Goal: Transaction & Acquisition: Book appointment/travel/reservation

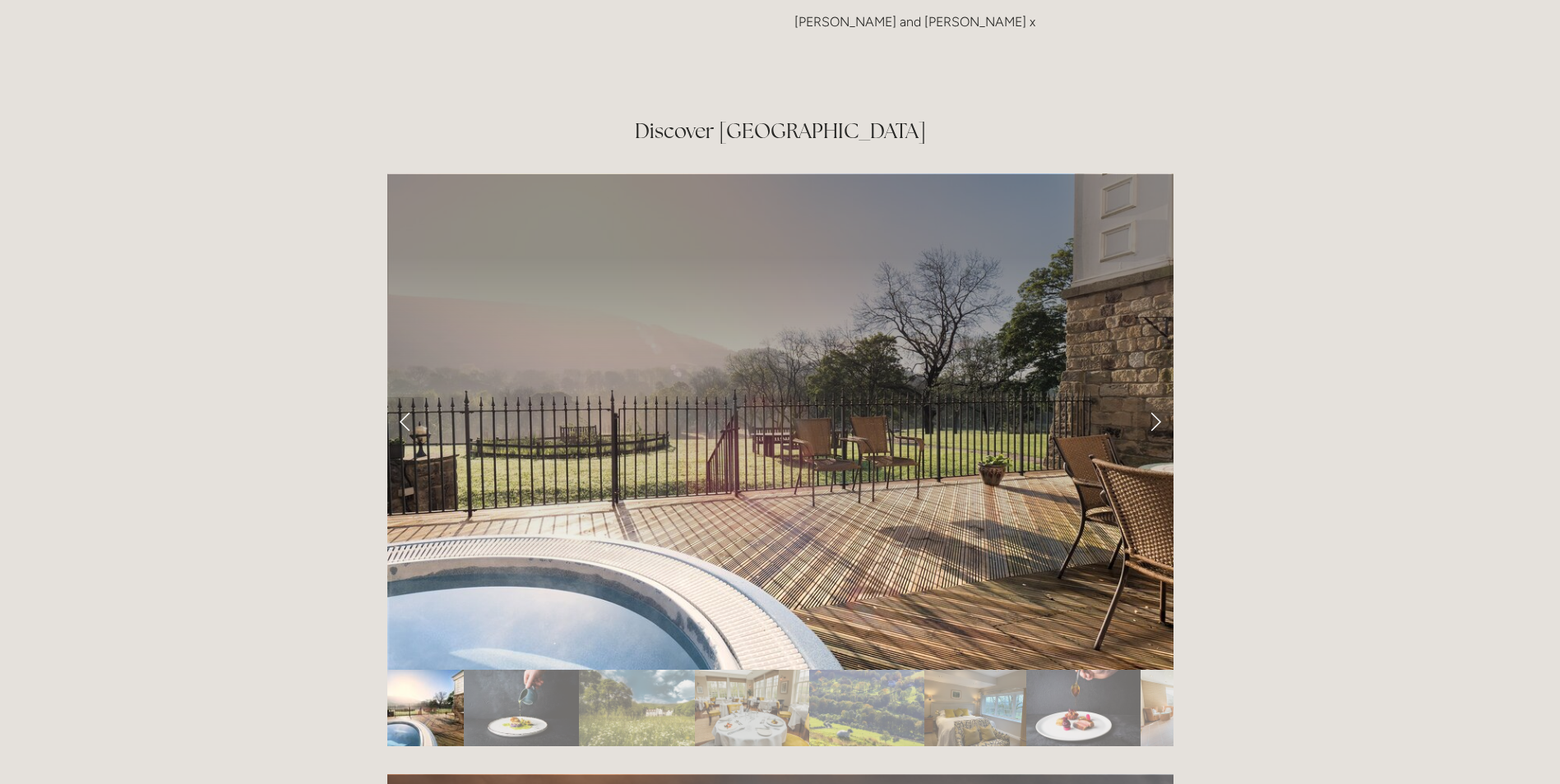
scroll to position [2713, 0]
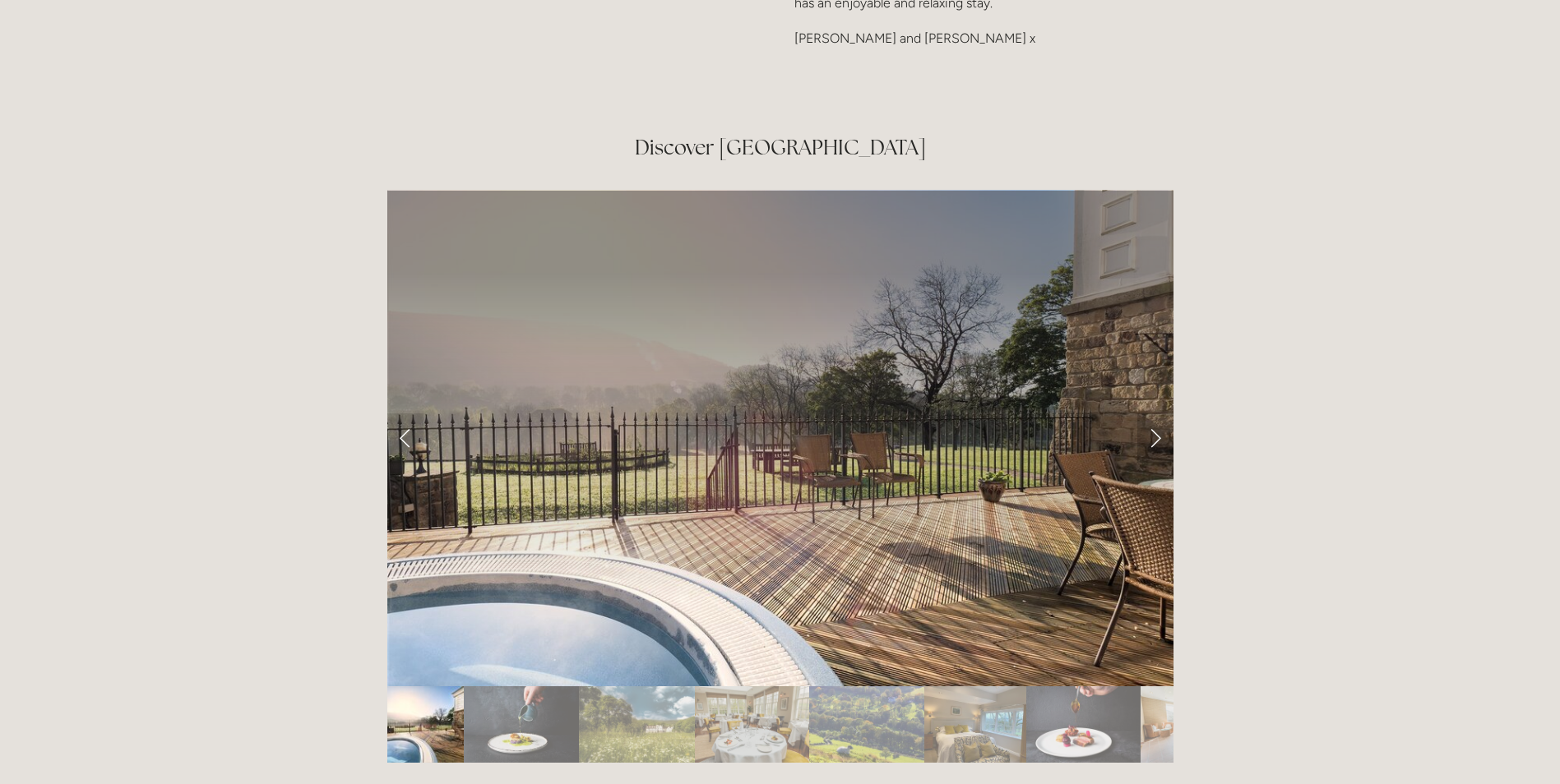
click at [1160, 414] on link "Next Slide" at bounding box center [1156, 438] width 36 height 49
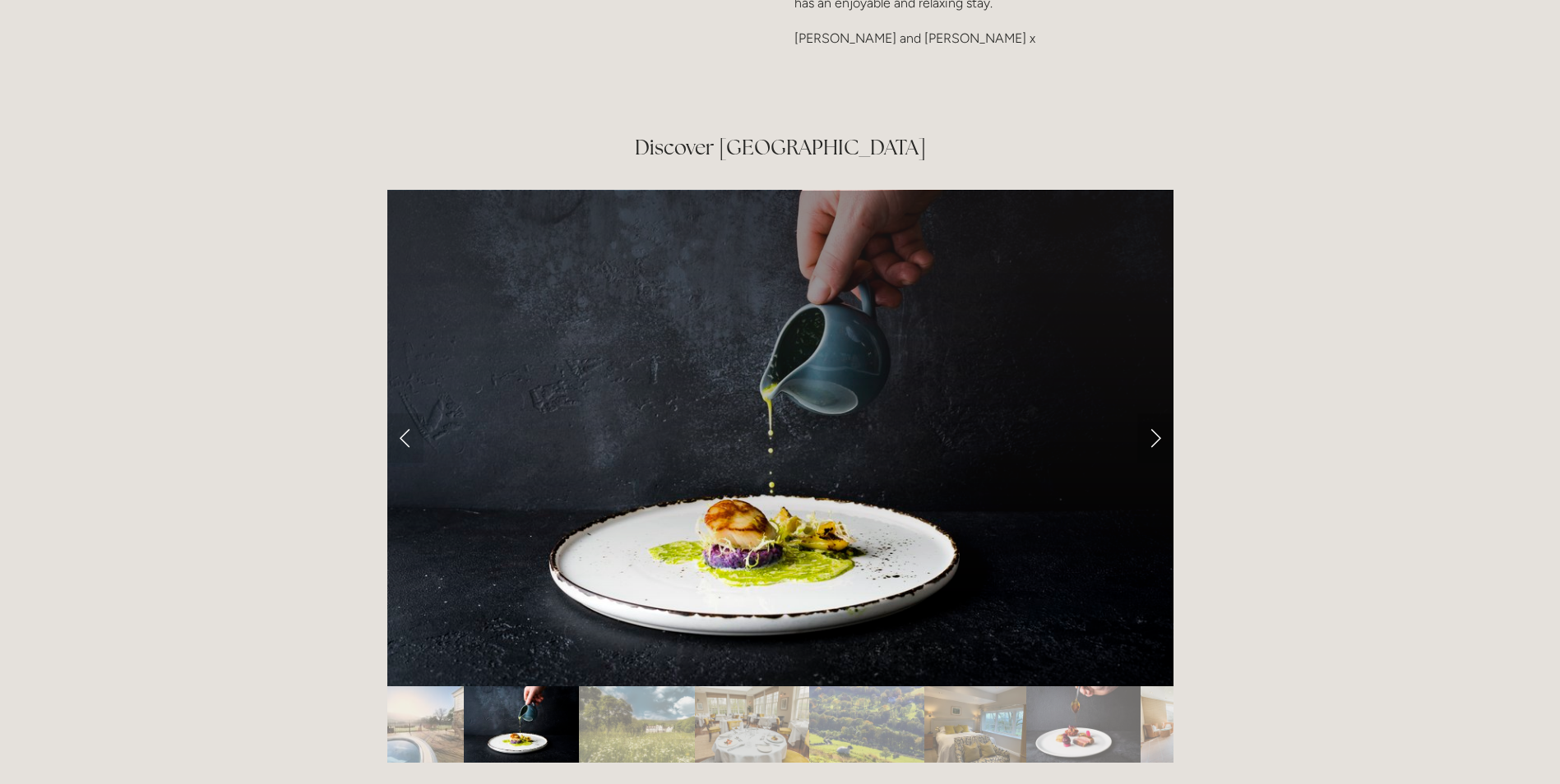
click at [1154, 414] on link "Next Slide" at bounding box center [1156, 438] width 36 height 49
click at [1159, 414] on link "Next Slide" at bounding box center [1156, 438] width 36 height 49
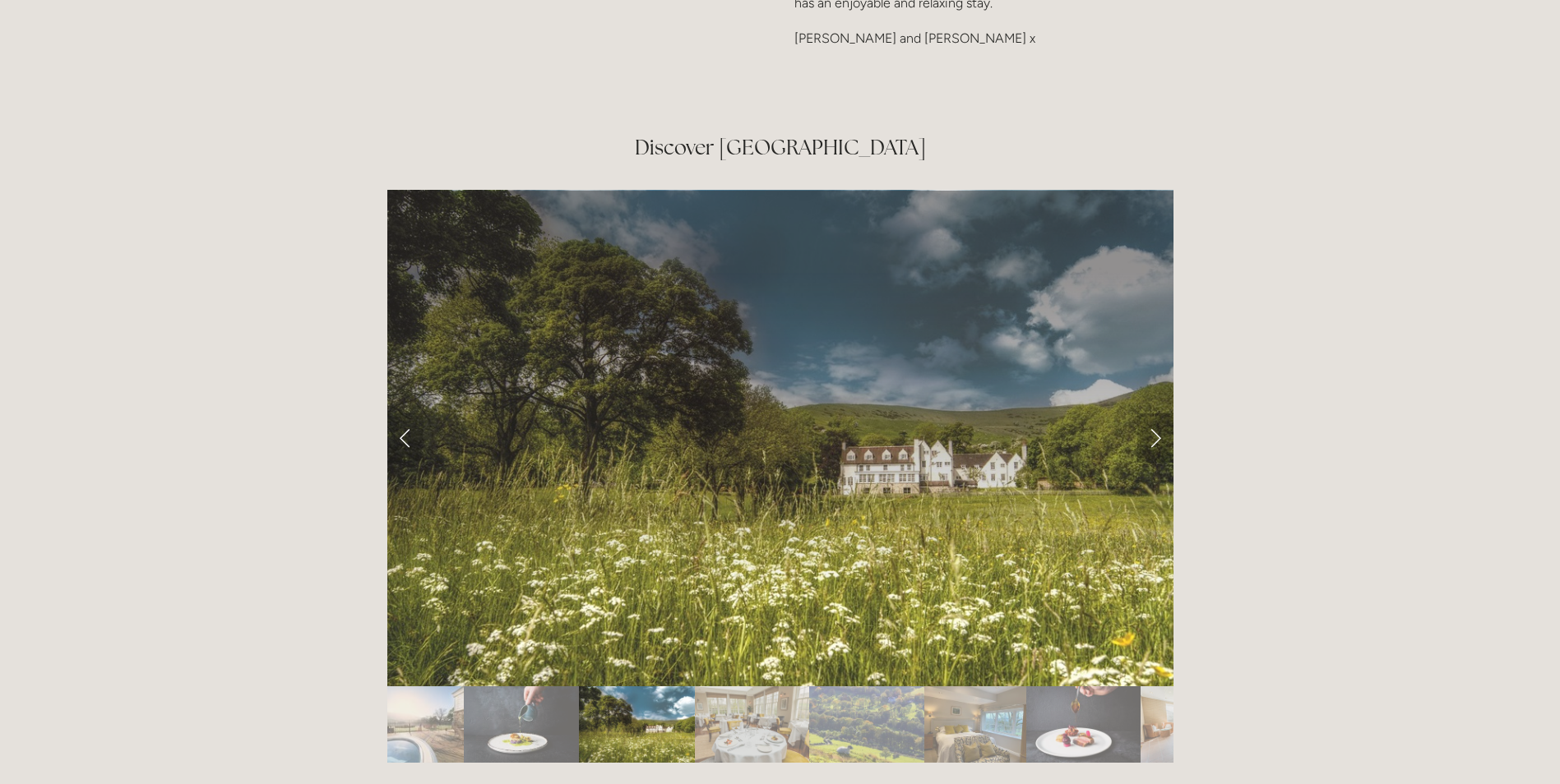
click at [1159, 414] on link "Next Slide" at bounding box center [1156, 438] width 36 height 49
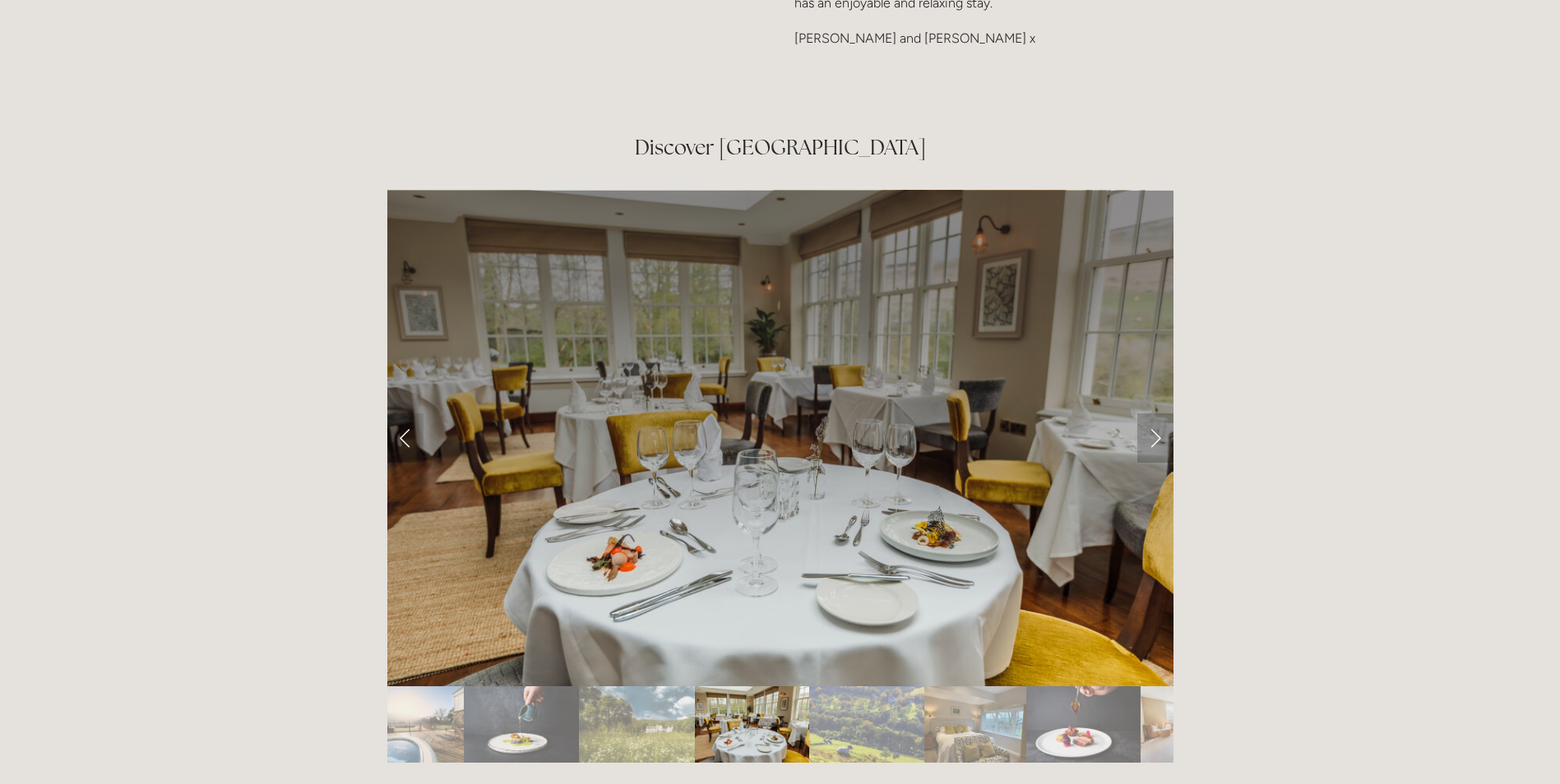
click at [1159, 414] on link "Next Slide" at bounding box center [1156, 438] width 36 height 49
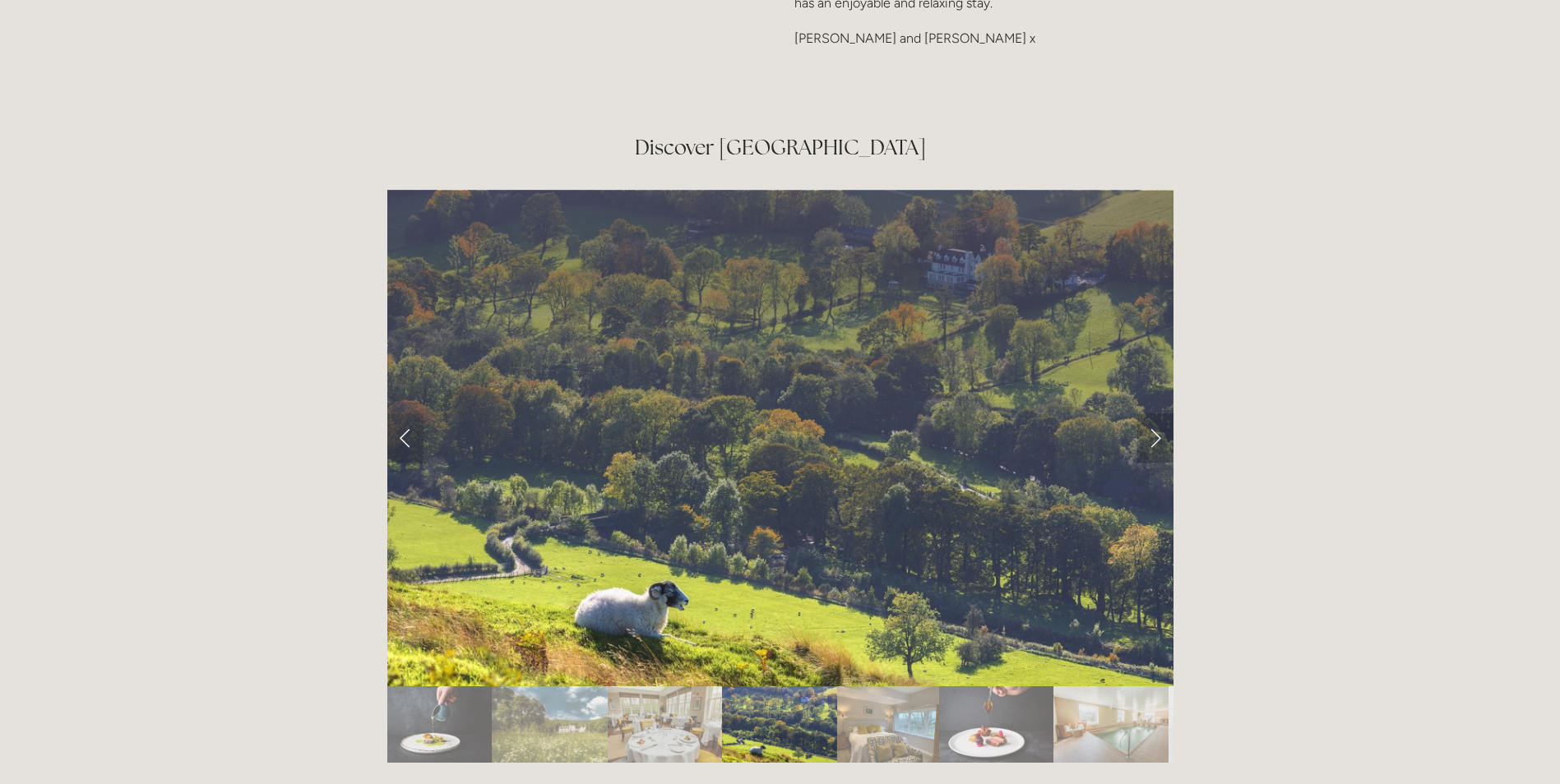
click at [1159, 414] on link "Next Slide" at bounding box center [1156, 438] width 36 height 49
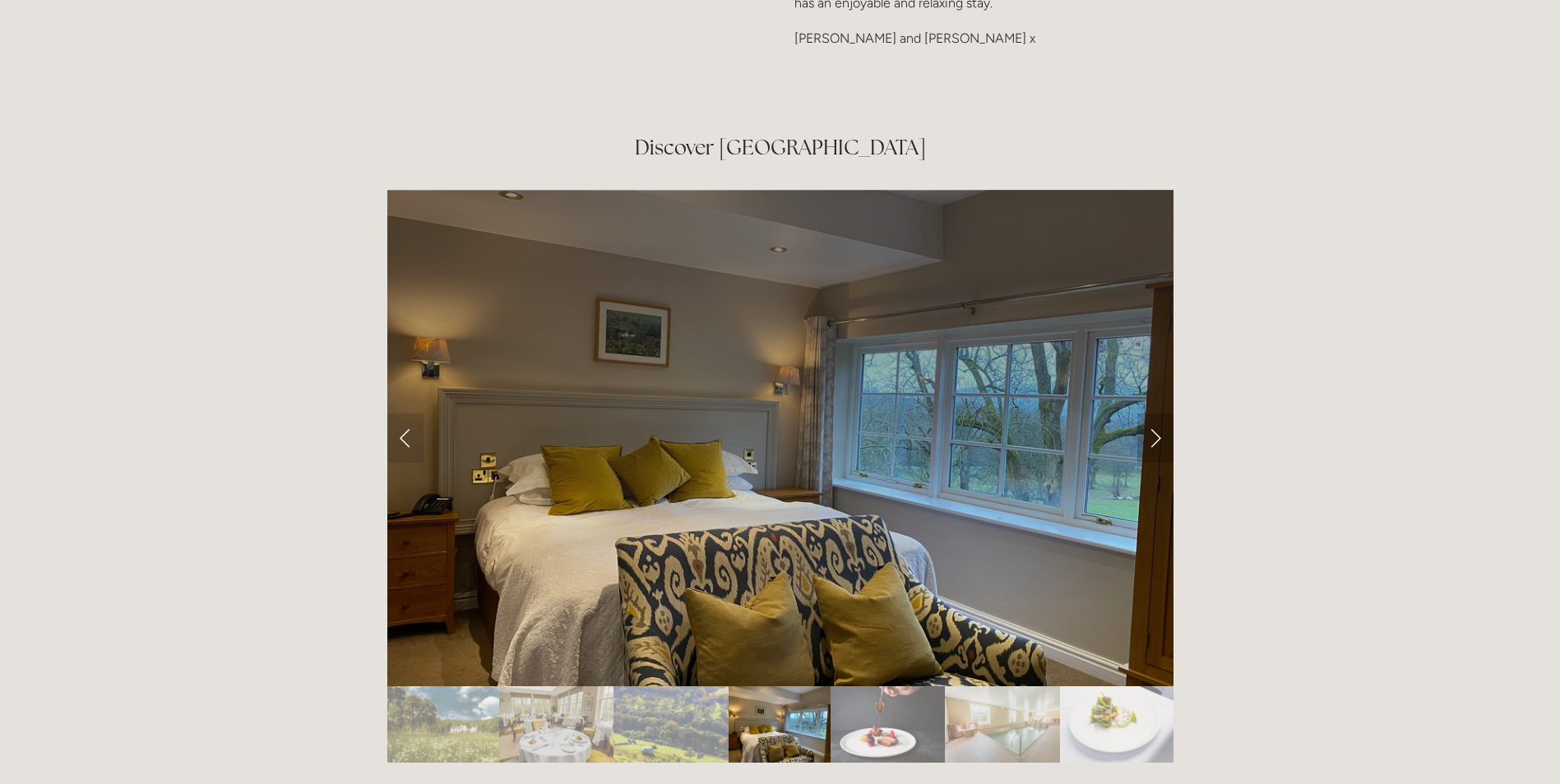
click at [1159, 414] on link "Next Slide" at bounding box center [1156, 438] width 36 height 49
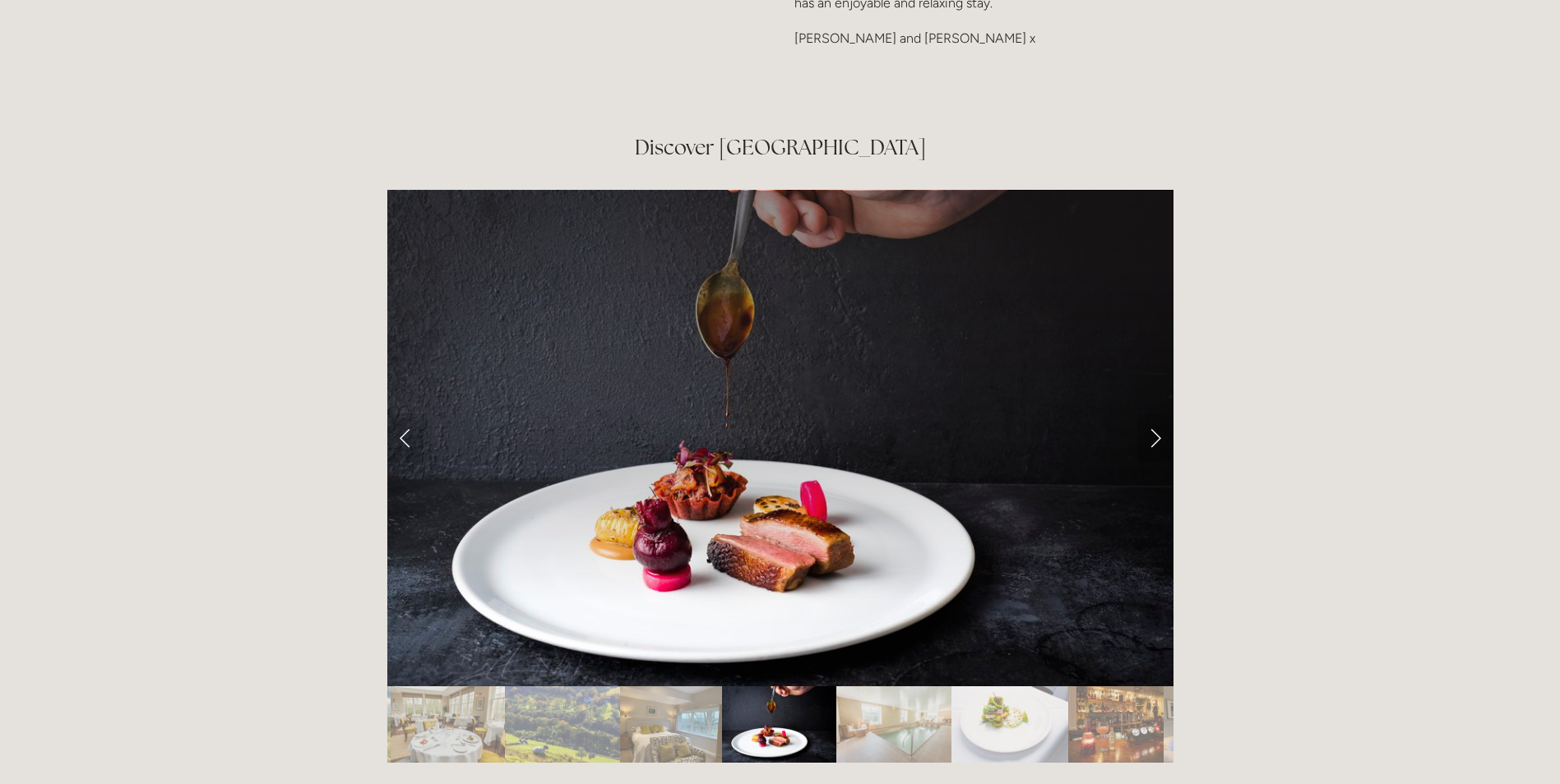
click at [1159, 414] on link "Next Slide" at bounding box center [1156, 438] width 36 height 49
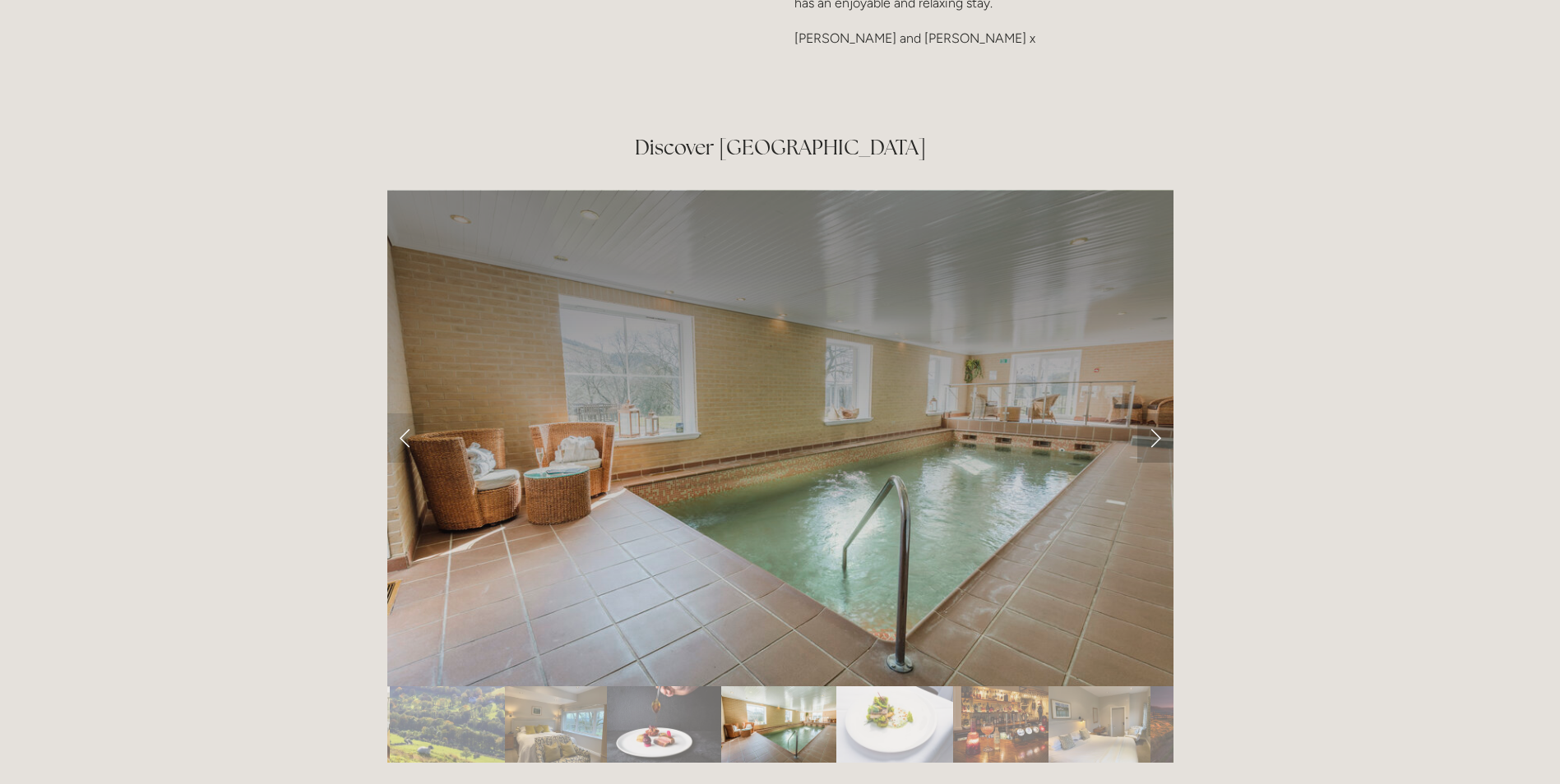
click at [1159, 414] on link "Next Slide" at bounding box center [1156, 438] width 36 height 49
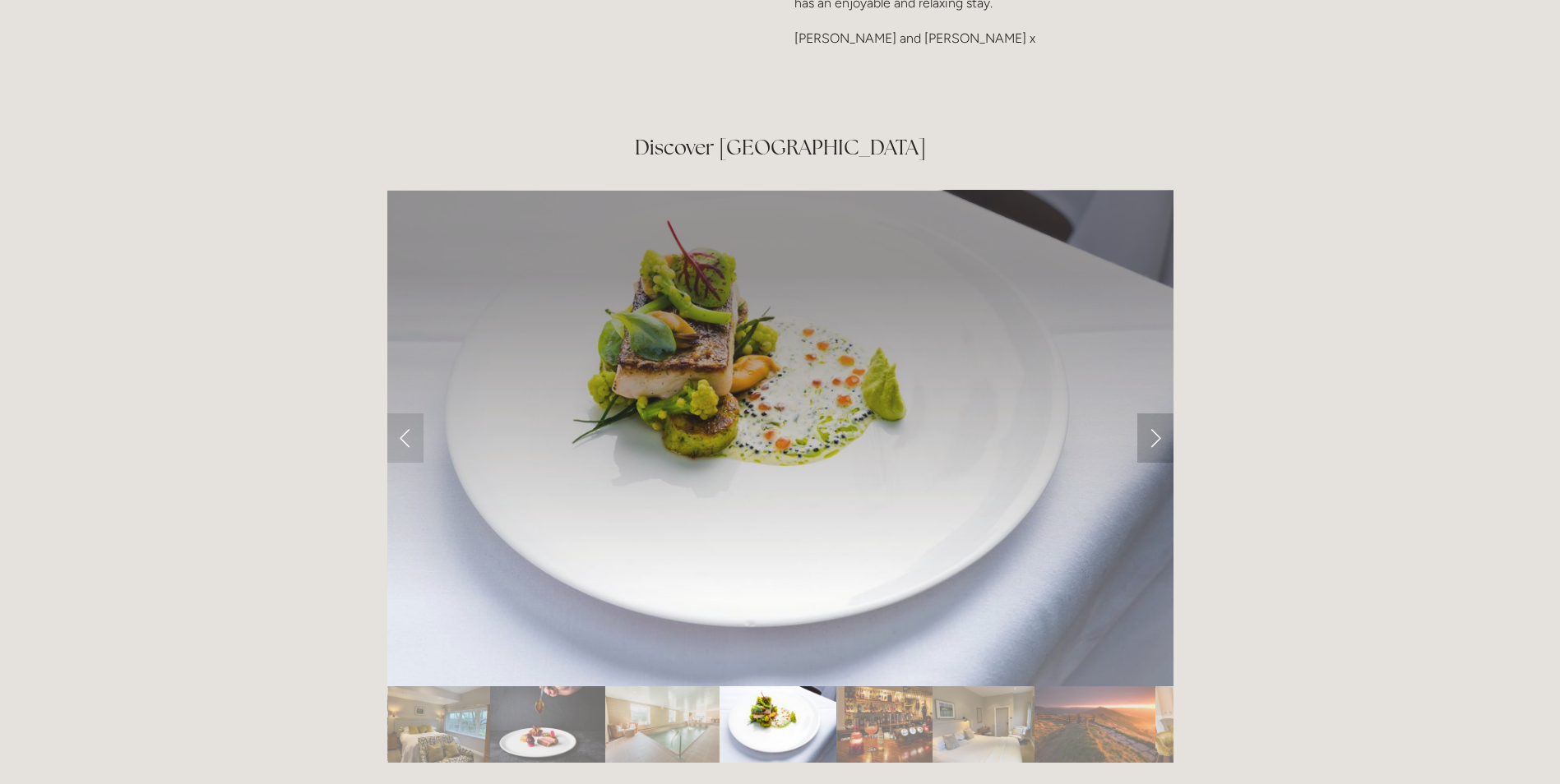
click at [1159, 414] on link "Next Slide" at bounding box center [1156, 438] width 36 height 49
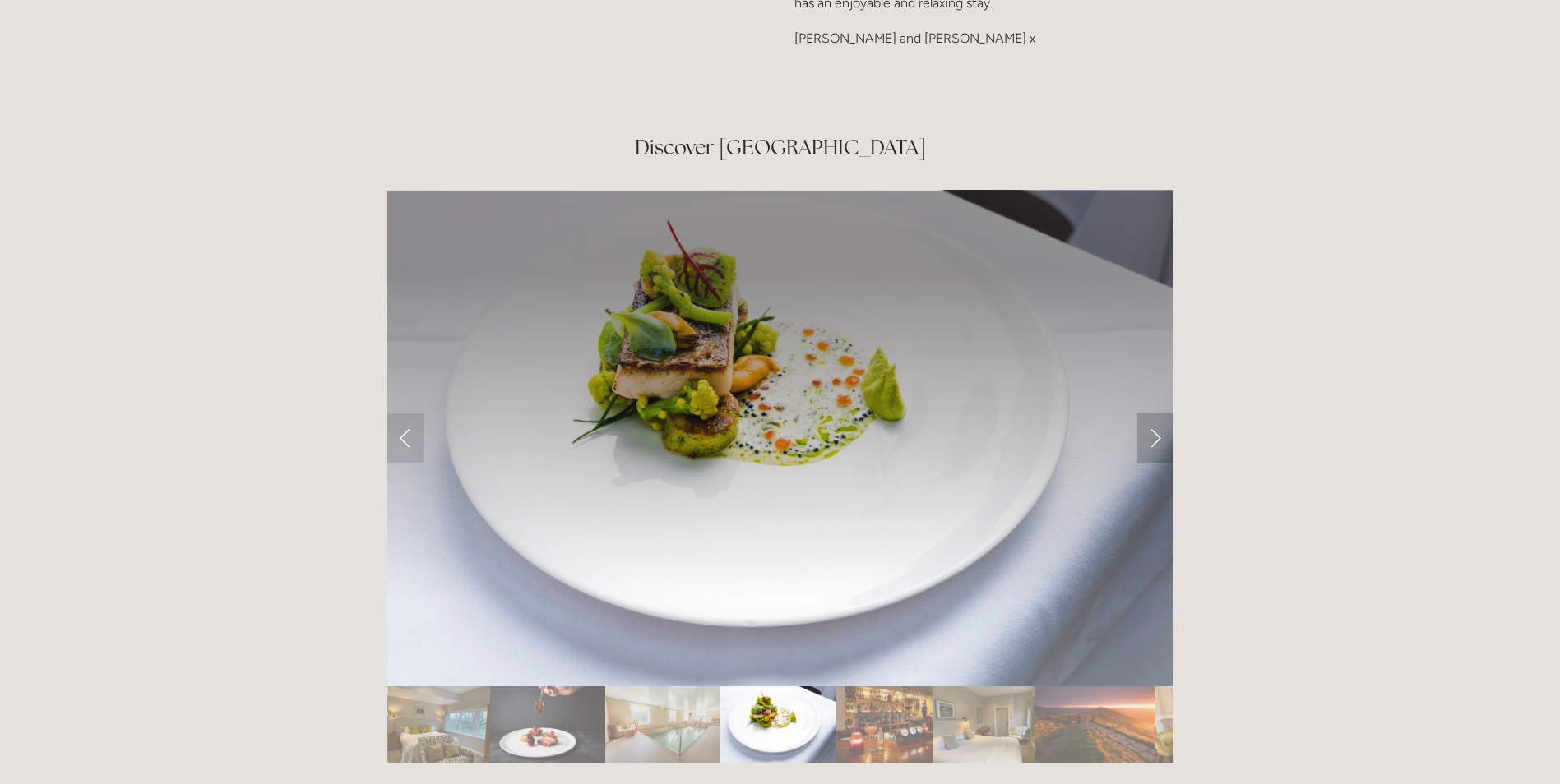
click at [1159, 414] on link "Next Slide" at bounding box center [1156, 438] width 36 height 49
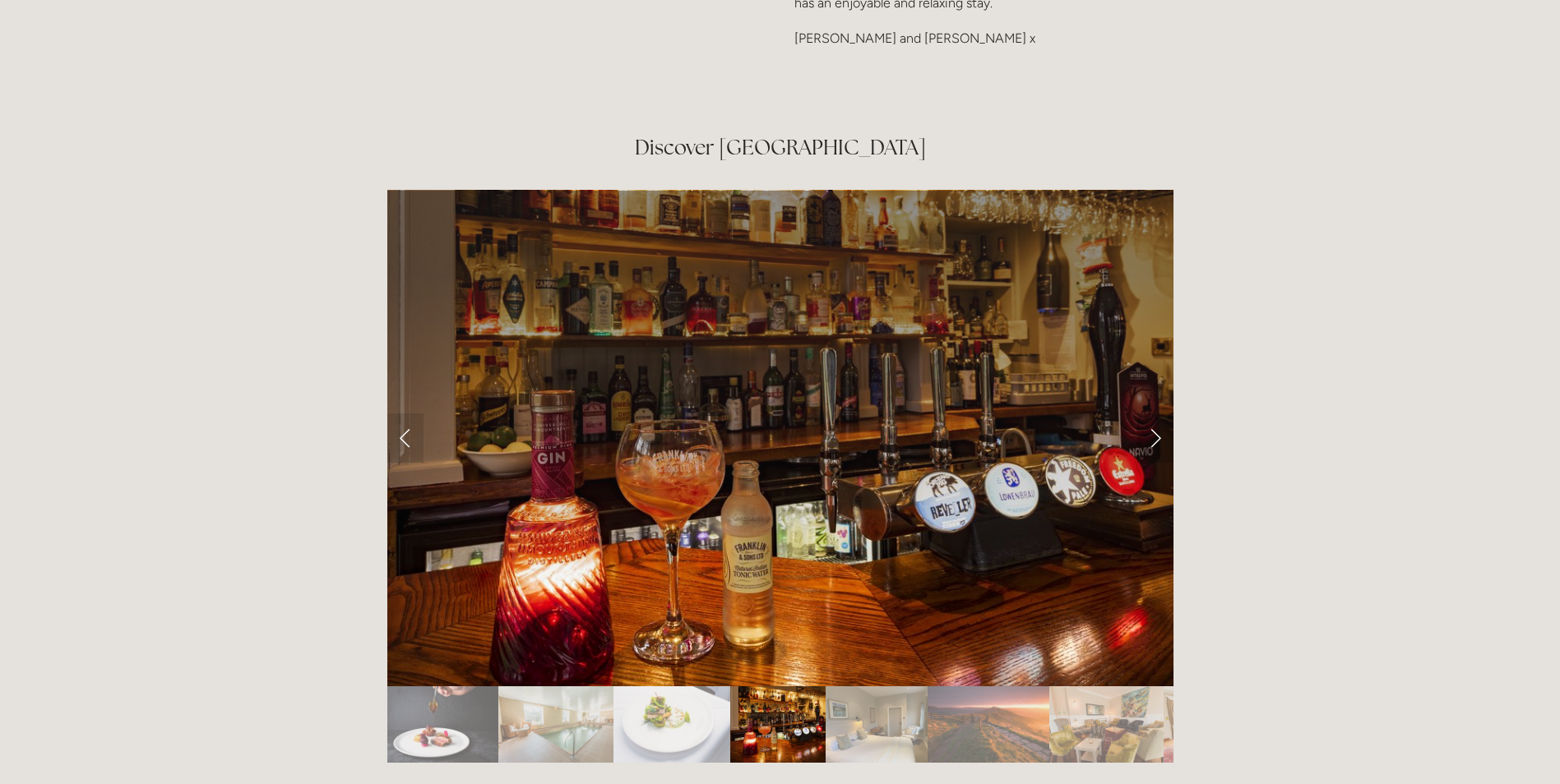
click at [1159, 414] on link "Next Slide" at bounding box center [1156, 438] width 36 height 49
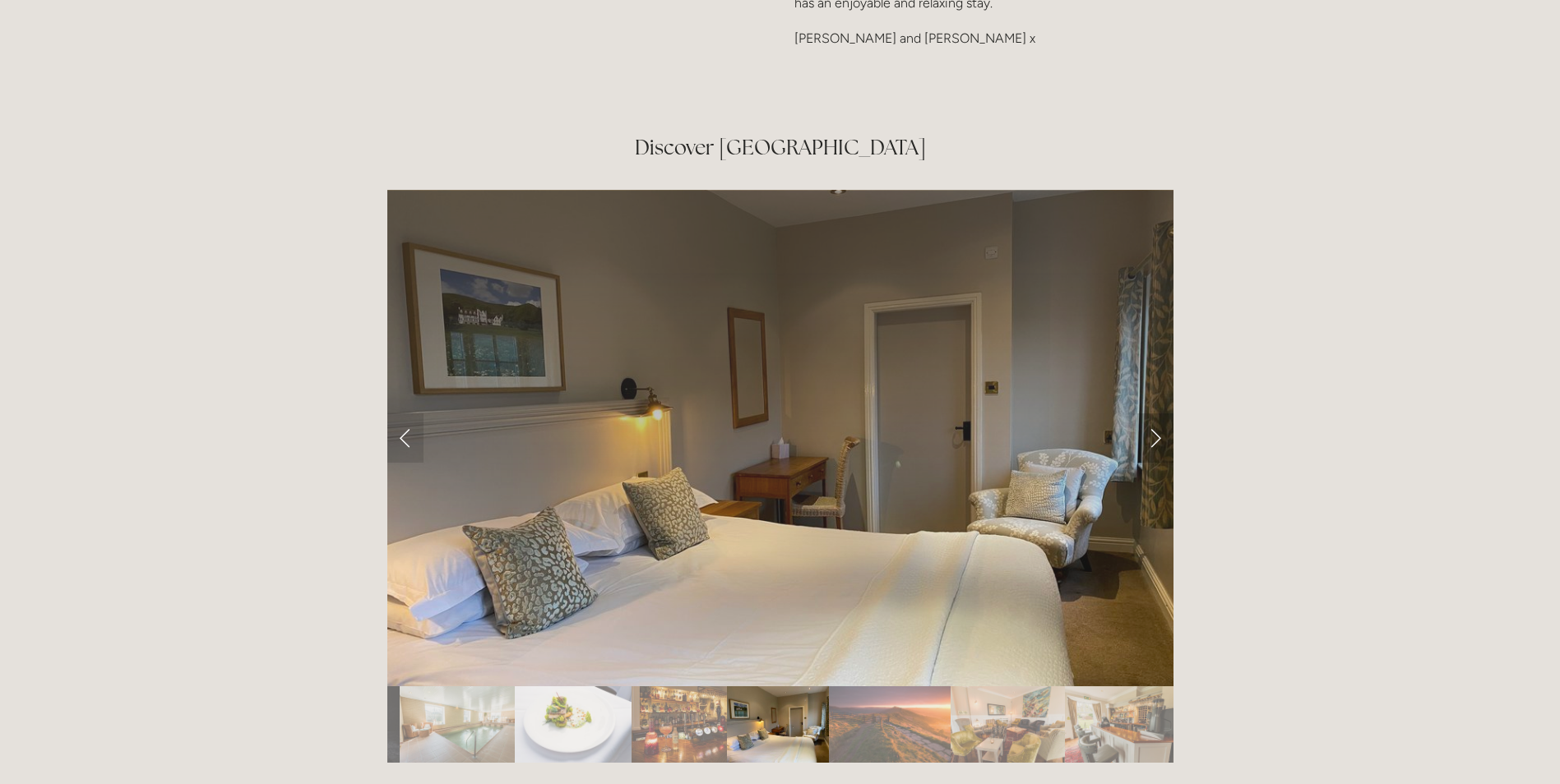
click at [1159, 414] on link "Next Slide" at bounding box center [1156, 438] width 36 height 49
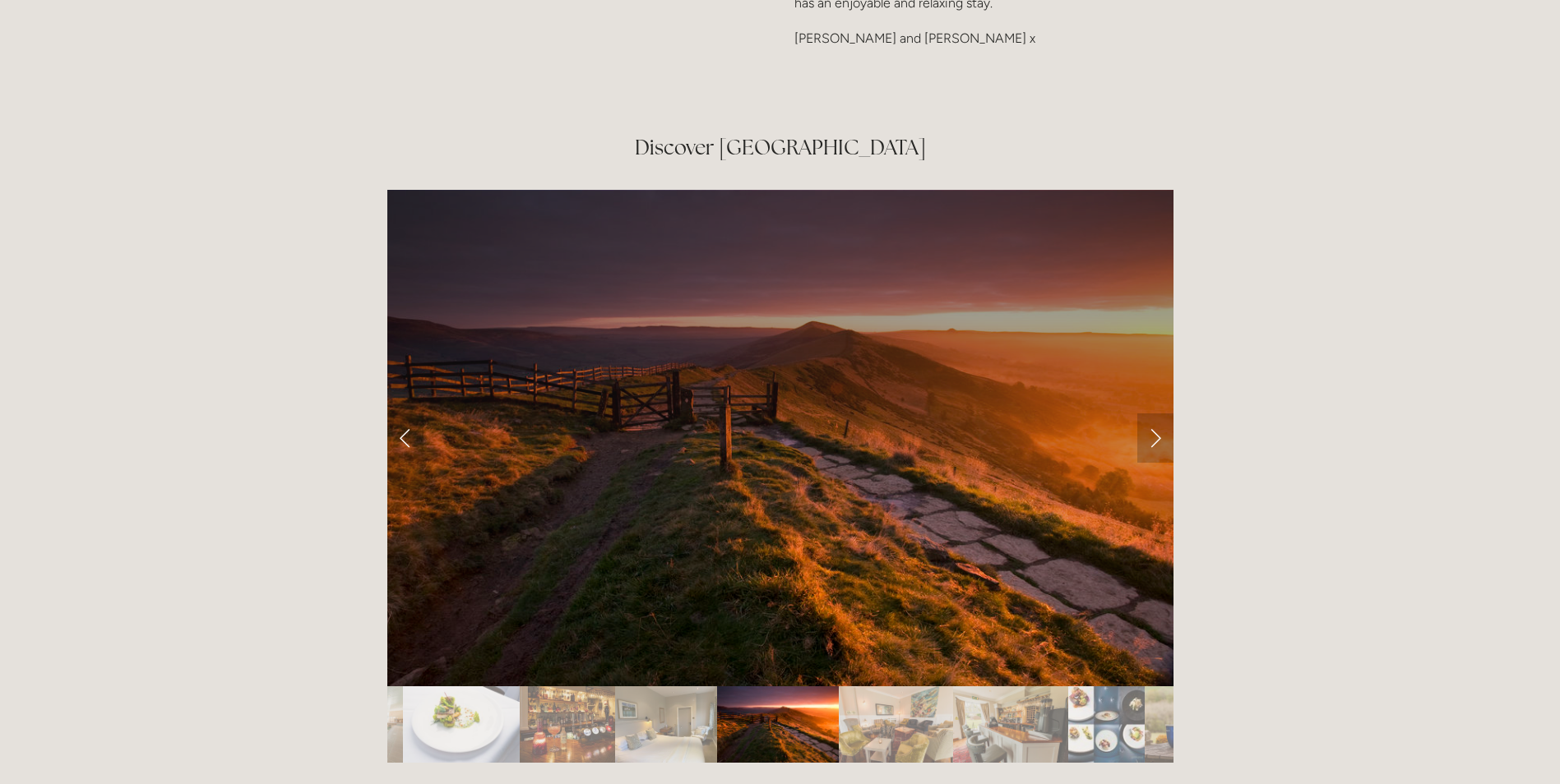
click at [1159, 414] on link "Next Slide" at bounding box center [1156, 438] width 36 height 49
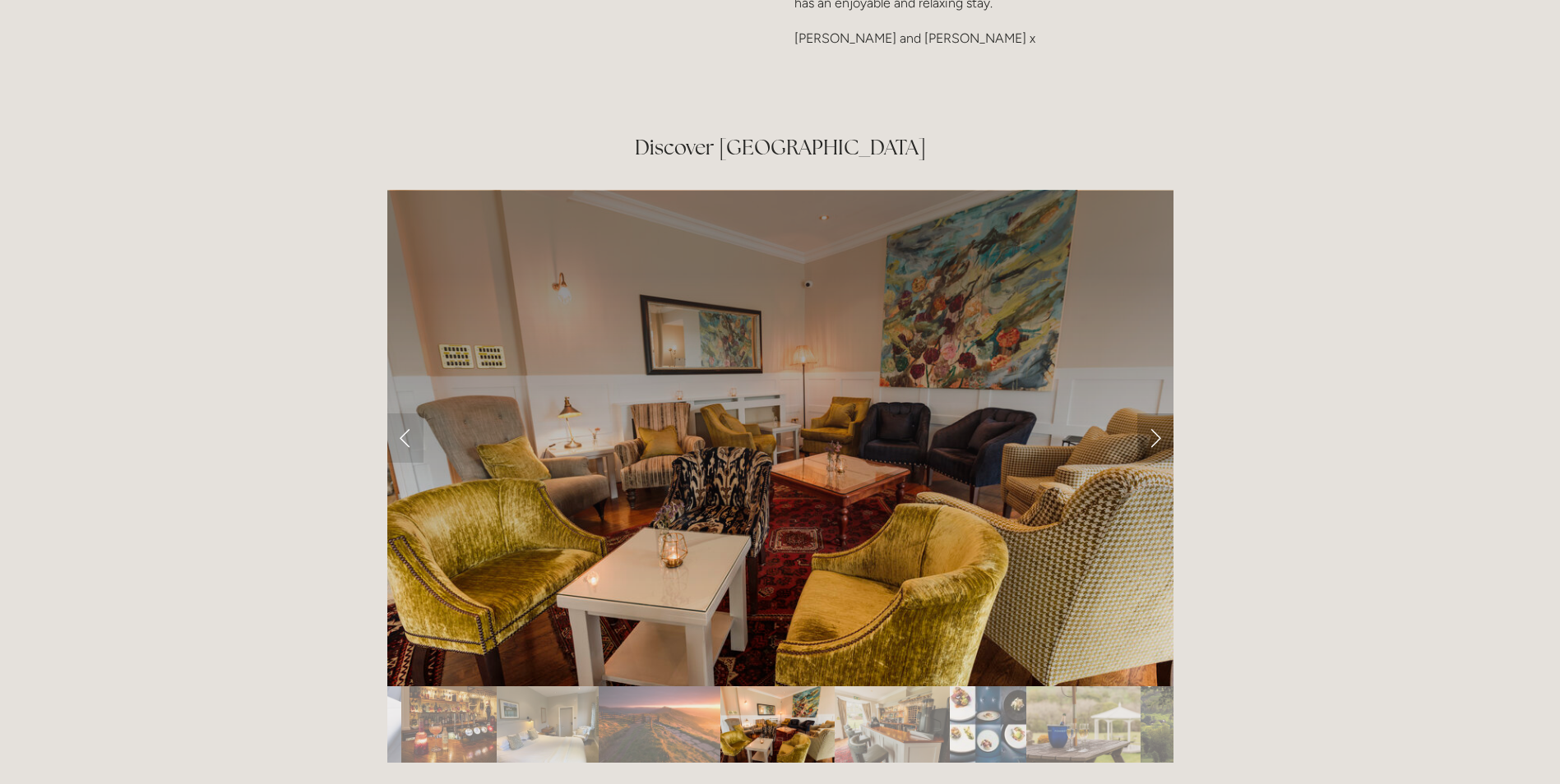
click at [1159, 414] on link "Next Slide" at bounding box center [1156, 438] width 36 height 49
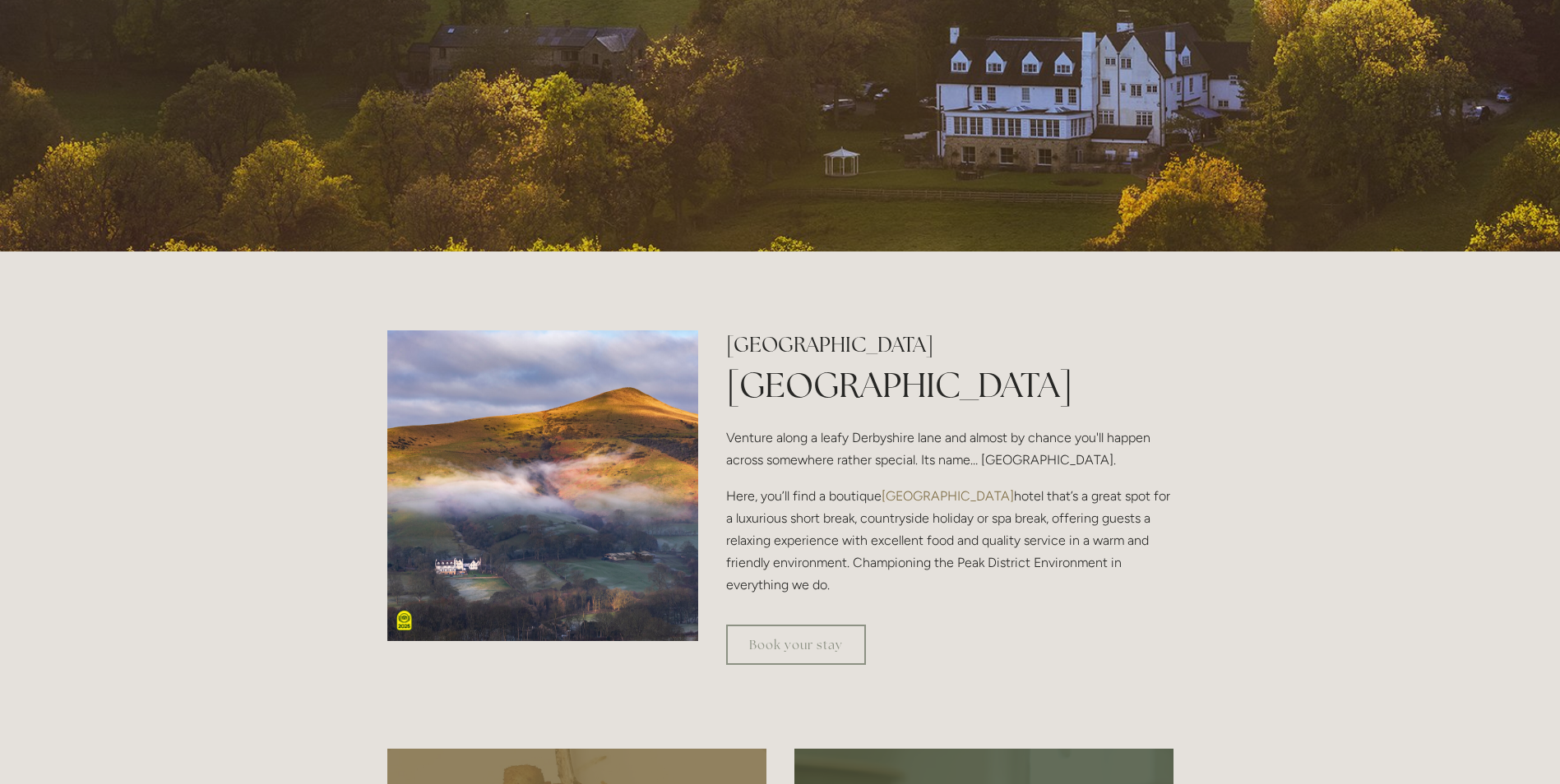
scroll to position [411, 0]
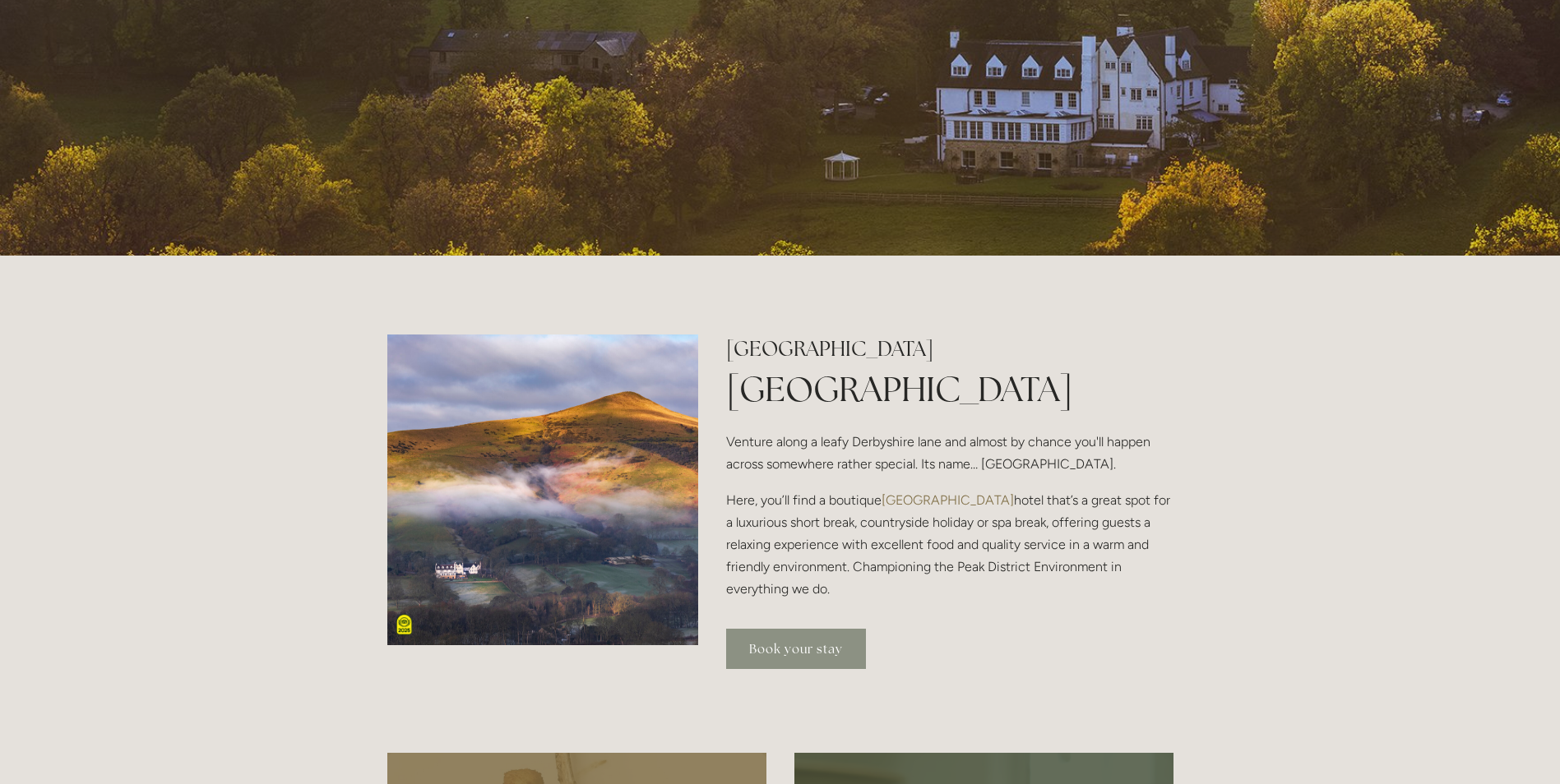
click at [794, 646] on link "Book your stay" at bounding box center [796, 648] width 140 height 40
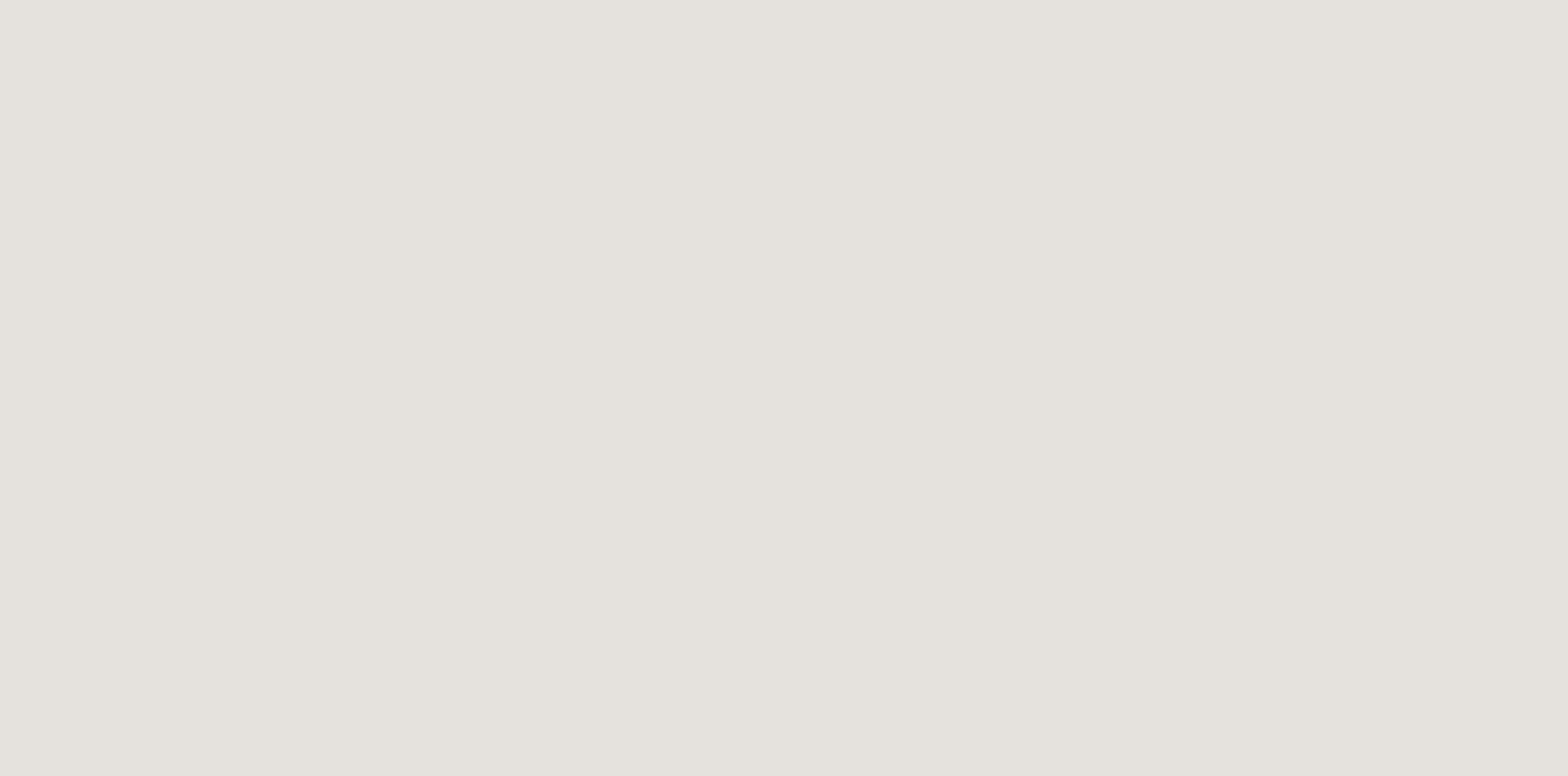
scroll to position [834, 0]
